Goal: Transaction & Acquisition: Obtain resource

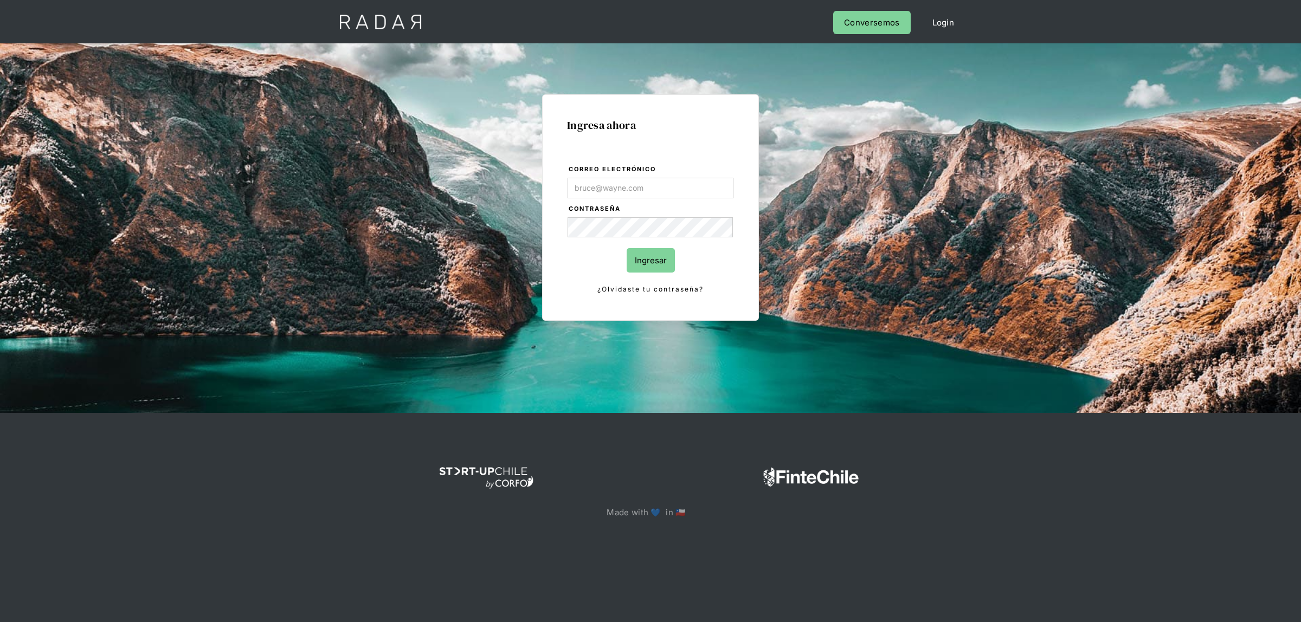
drag, startPoint x: 607, startPoint y: 184, endPoint x: 603, endPoint y: 197, distance: 13.2
click at [606, 184] on input "Correo electrónico" at bounding box center [650, 188] width 166 height 21
type input "[EMAIL_ADDRESS][DOMAIN_NAME]"
click at [633, 260] on input "Ingresar" at bounding box center [650, 260] width 48 height 24
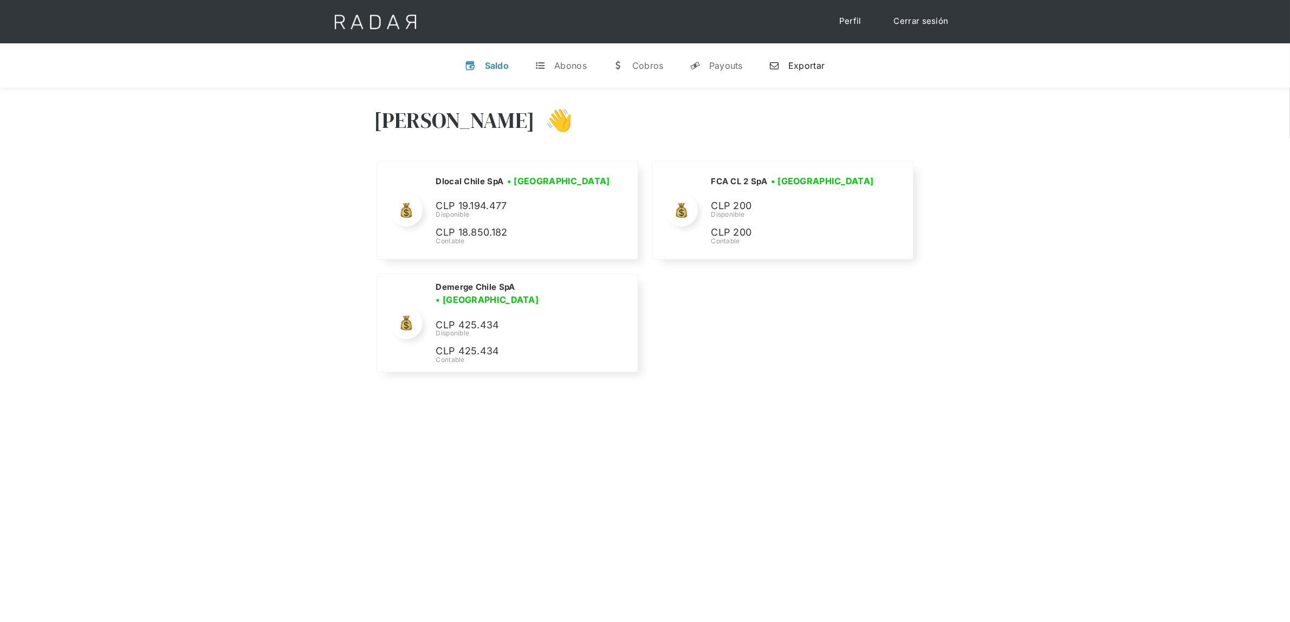
click at [798, 55] on link "n Exportar" at bounding box center [796, 65] width 73 height 28
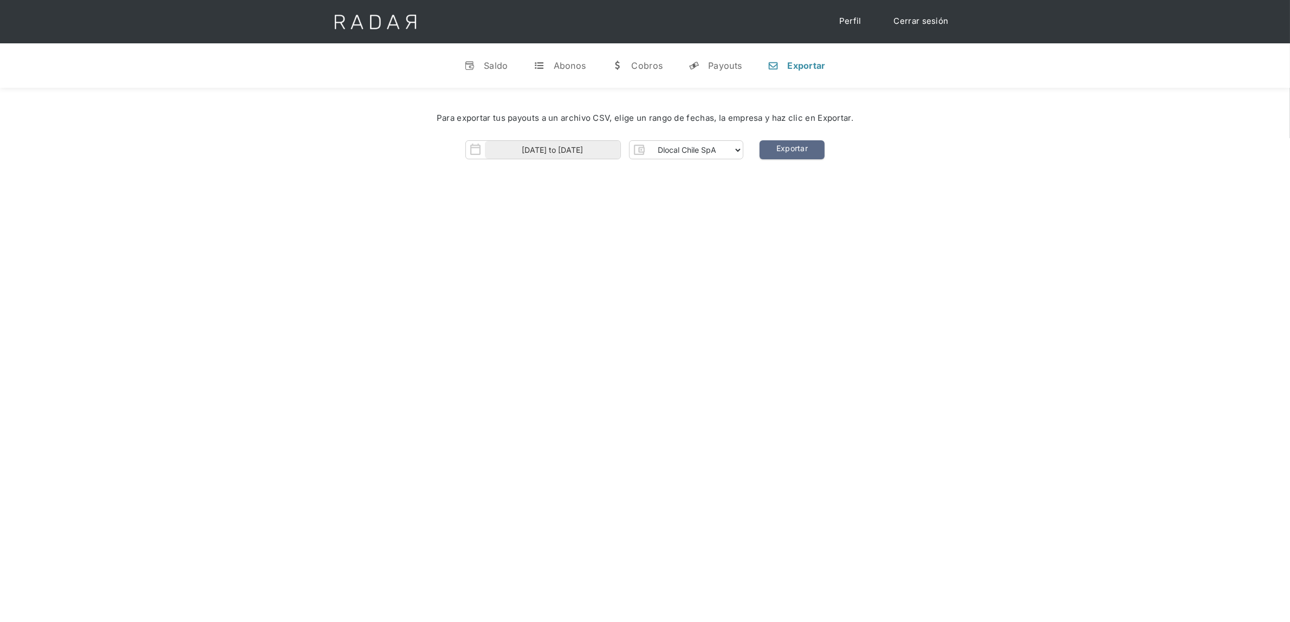
click at [583, 160] on div "Para exportar tus payouts a un archivo CSV, elige un rango de fechas, la empres…" at bounding box center [645, 139] width 1290 height 102
click at [580, 156] on body "Cargando... Cerrar sesión Perfil v Saldo t Abonos w Cobros y Payouts n Exportar…" at bounding box center [645, 426] width 1290 height 852
click at [574, 224] on span "8" at bounding box center [567, 226] width 21 height 21
click at [615, 224] on span "10" at bounding box center [614, 226] width 21 height 21
type input "[DATE] to [DATE]"
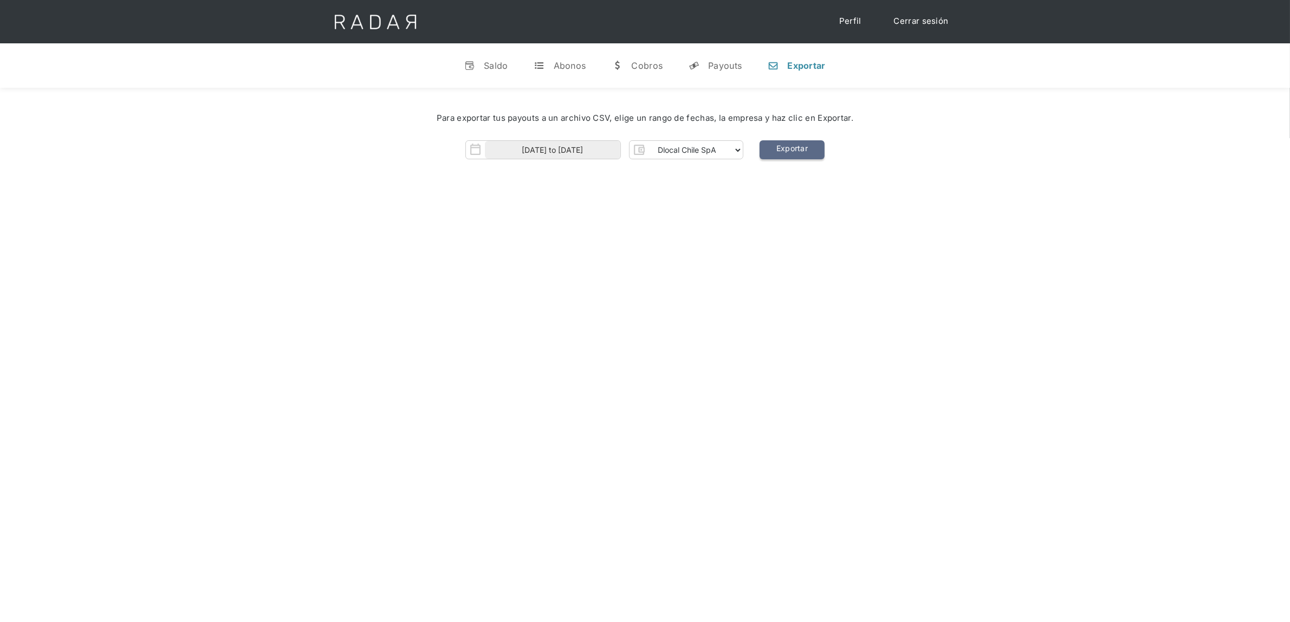
click at [789, 145] on link "Exportar" at bounding box center [792, 149] width 65 height 19
click at [936, 107] on div "Para exportar tus payouts a un archivo CSV, elige un rango de fechas, la empres…" at bounding box center [645, 118] width 1258 height 45
click at [817, 262] on div "[PERSON_NAME] 👋 Cargando tus cuentas... Nombre de la empresa • [GEOGRAPHIC_DATA…" at bounding box center [645, 399] width 1290 height 622
